Goal: Transaction & Acquisition: Obtain resource

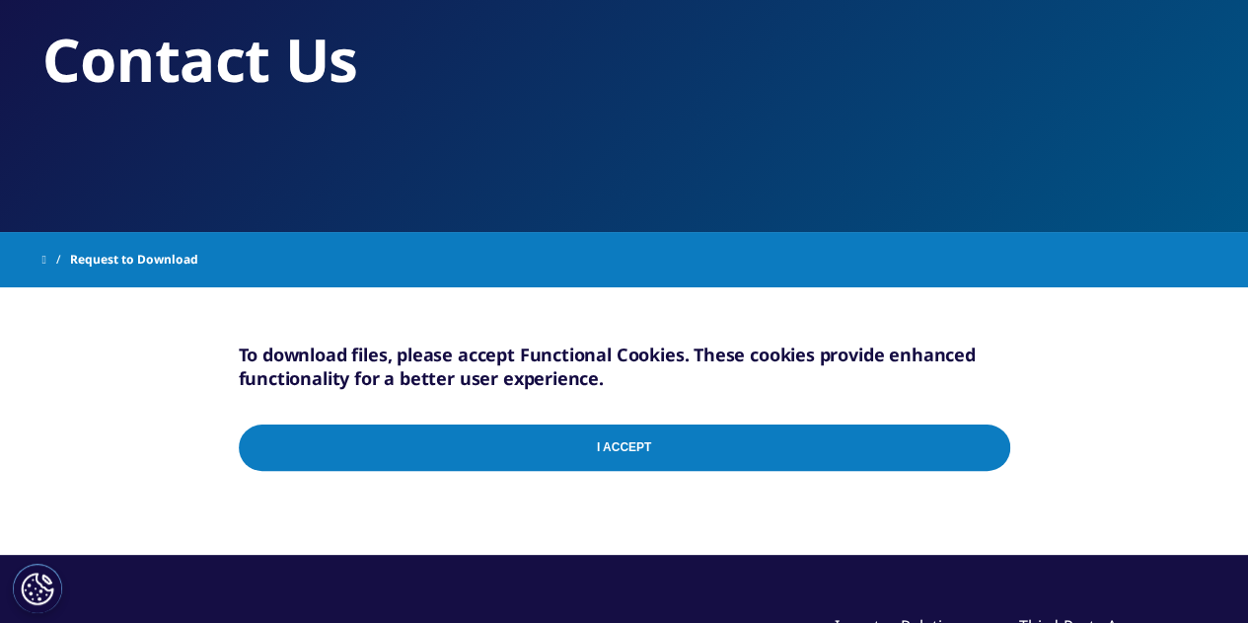
scroll to position [148, 0]
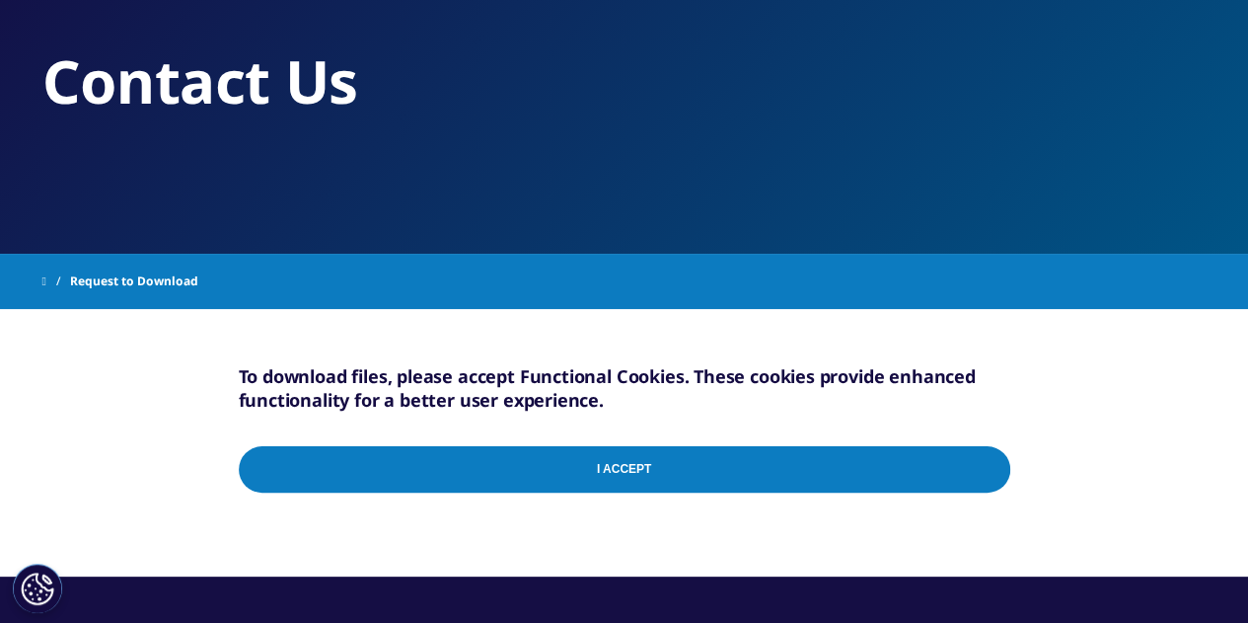
click at [182, 285] on span "Request to Download" at bounding box center [134, 281] width 128 height 36
click at [636, 471] on input "I Accept" at bounding box center [625, 469] width 772 height 46
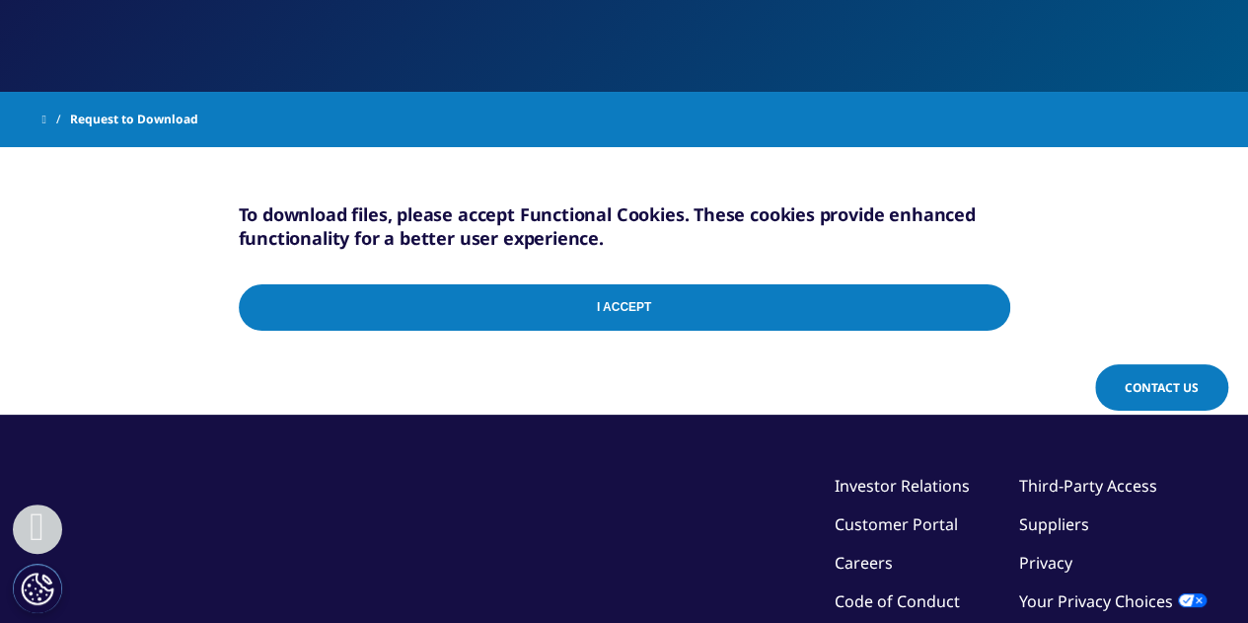
scroll to position [311, 0]
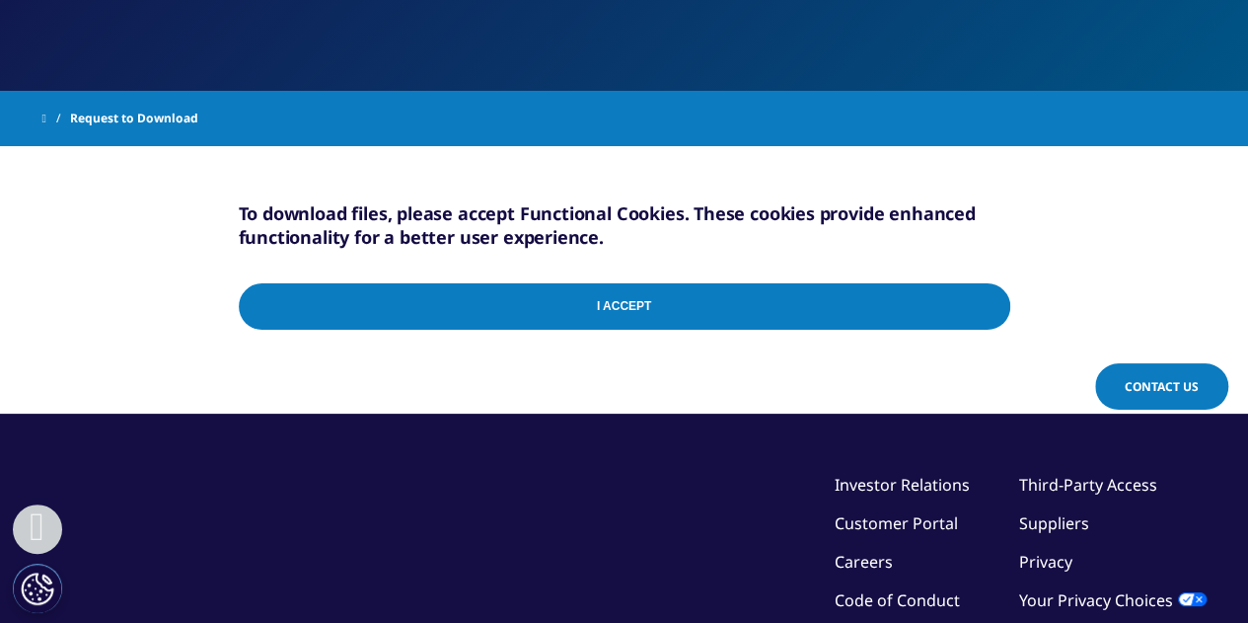
click at [924, 295] on input "I Accept" at bounding box center [625, 306] width 772 height 46
